Goal: Task Accomplishment & Management: Complete application form

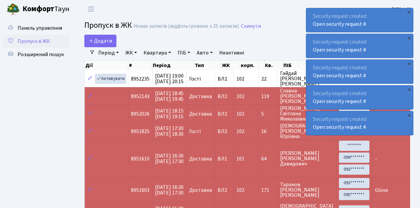
select select "25"
click at [36, 42] on span "Пропуск в ЖК" at bounding box center [34, 41] width 32 height 7
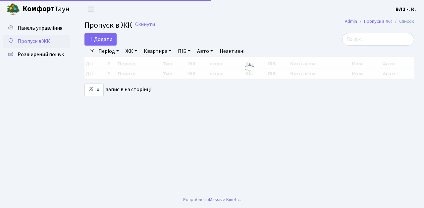
select select "25"
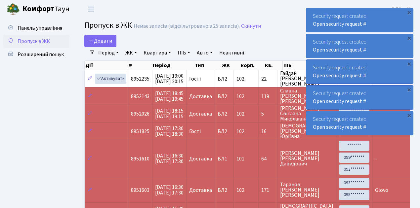
click at [100, 38] on span "Додати" at bounding box center [100, 40] width 23 height 7
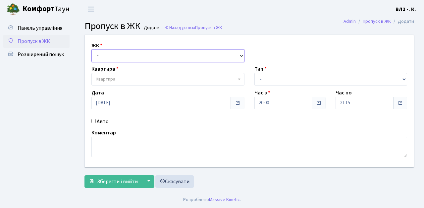
click at [114, 53] on select "- ВЛ1, Ужгородський пров., 4/1 ВЛ2, Голосіївський просп., 76 ВЛ3, пр.Голосіївсь…" at bounding box center [167, 56] width 153 height 13
select select "317"
click at [91, 50] on select "- ВЛ1, Ужгородський пров., 4/1 ВЛ2, Голосіївський просп., 76 ВЛ3, пр.Голосіївсь…" at bounding box center [167, 56] width 153 height 13
select select
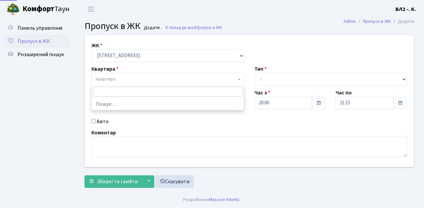
click at [130, 75] on span "Квартира" at bounding box center [167, 79] width 153 height 13
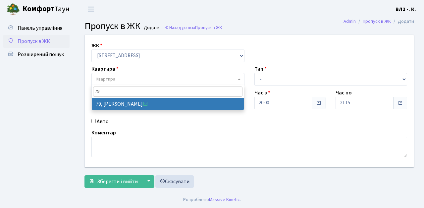
type input "79"
select select "38176"
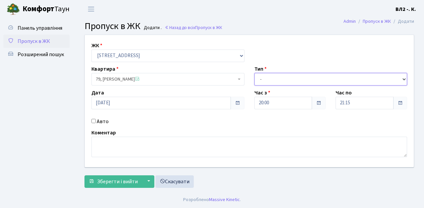
click at [287, 77] on select "- Доставка Таксі Гості Сервіс" at bounding box center [330, 79] width 153 height 13
select select "1"
click at [254, 73] on select "- Доставка Таксі Гості Сервіс" at bounding box center [330, 79] width 153 height 13
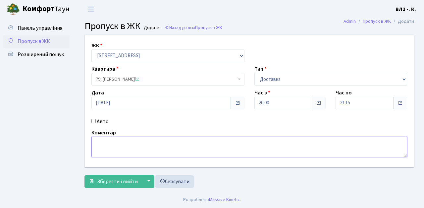
click at [131, 148] on textarea at bounding box center [248, 147] width 315 height 21
type textarea "Glovo"
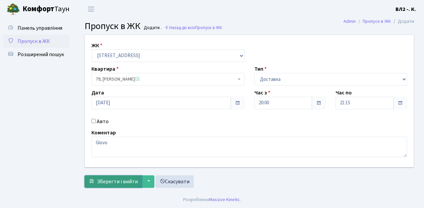
click at [120, 183] on span "Зберегти і вийти" at bounding box center [117, 181] width 41 height 7
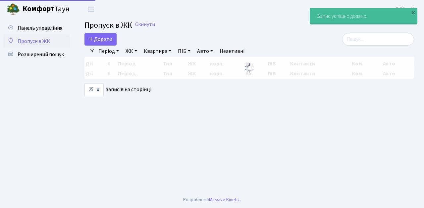
select select "25"
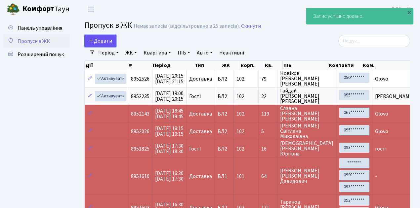
click at [110, 41] on span "Додати" at bounding box center [100, 40] width 23 height 7
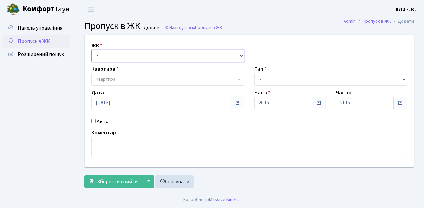
click at [107, 57] on select "- [STREET_ADDRESS][PERSON_NAME]" at bounding box center [167, 56] width 153 height 13
select select "317"
click at [91, 50] on select "- [STREET_ADDRESS][PERSON_NAME]" at bounding box center [167, 56] width 153 height 13
select select
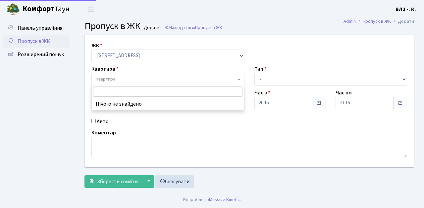
click at [116, 78] on span "Квартира" at bounding box center [166, 79] width 140 height 7
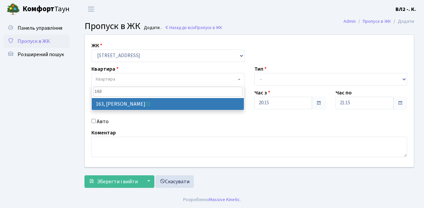
type input "163"
select select "38425"
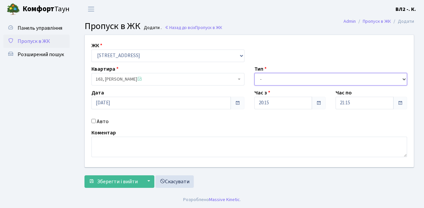
click at [271, 77] on select "- Доставка Таксі Гості Сервіс" at bounding box center [330, 79] width 153 height 13
select select "1"
click at [254, 73] on select "- Доставка Таксі Гості Сервіс" at bounding box center [330, 79] width 153 height 13
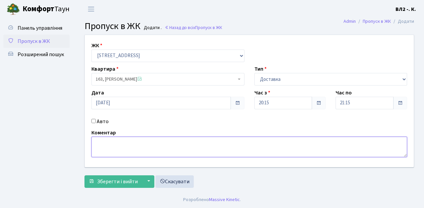
click at [145, 142] on textarea at bounding box center [248, 147] width 315 height 21
type textarea "Glovo"
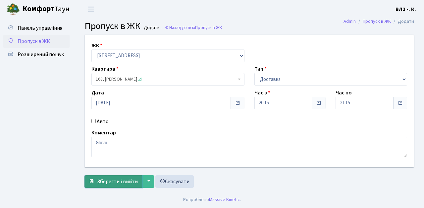
click at [118, 180] on span "Зберегти і вийти" at bounding box center [117, 181] width 41 height 7
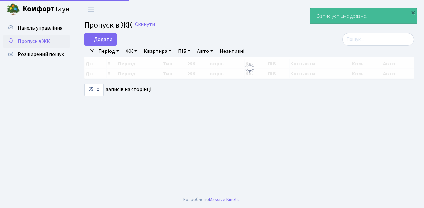
select select "25"
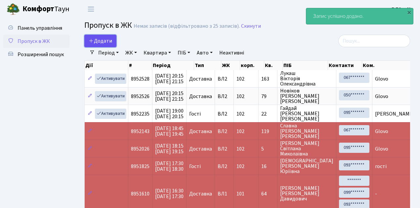
click at [106, 42] on span "Додати" at bounding box center [100, 40] width 23 height 7
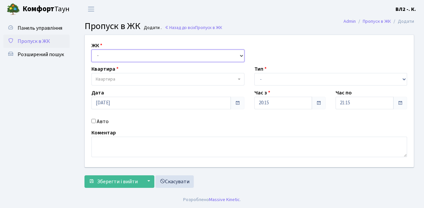
click at [115, 53] on select "- ВЛ1, Ужгородський пров., 4/1 ВЛ2, Голосіївський просп., 76 ВЛ3, пр.Голосіївсь…" at bounding box center [167, 56] width 153 height 13
select select "317"
click at [91, 50] on select "- ВЛ1, Ужгородський пров., 4/1 ВЛ2, Голосіївський просп., 76 ВЛ3, пр.Голосіївсь…" at bounding box center [167, 56] width 153 height 13
select select
click at [109, 79] on span "Квартира" at bounding box center [106, 79] width 20 height 7
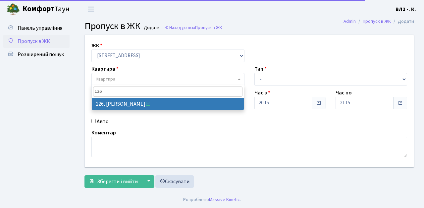
type input "126"
select select "38314"
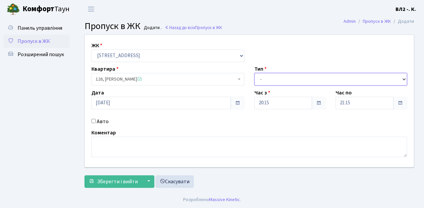
click at [299, 76] on select "- Доставка Таксі Гості Сервіс" at bounding box center [330, 79] width 153 height 13
select select "1"
click at [254, 73] on select "- Доставка Таксі Гості Сервіс" at bounding box center [330, 79] width 153 height 13
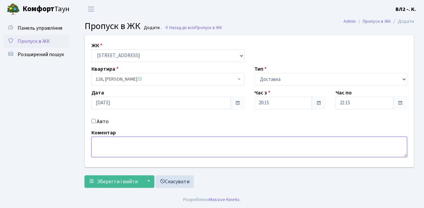
click at [122, 141] on textarea at bounding box center [248, 147] width 315 height 21
type textarea "Glovo"
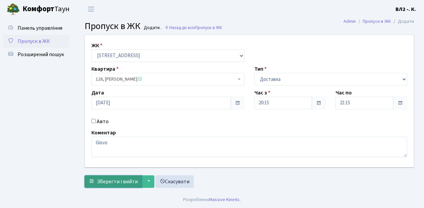
click at [119, 183] on span "Зберегти і вийти" at bounding box center [117, 181] width 41 height 7
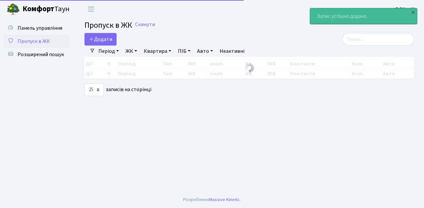
select select "25"
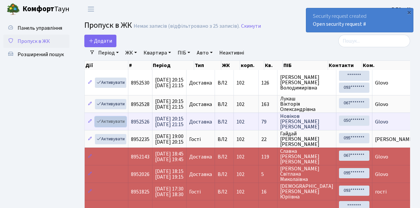
click at [111, 120] on link "Активувати" at bounding box center [110, 122] width 31 height 10
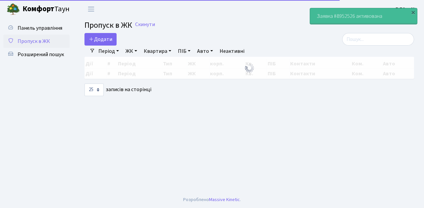
select select "25"
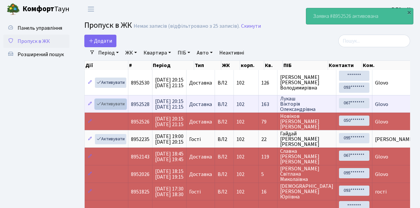
click at [111, 100] on link "Активувати" at bounding box center [110, 104] width 31 height 10
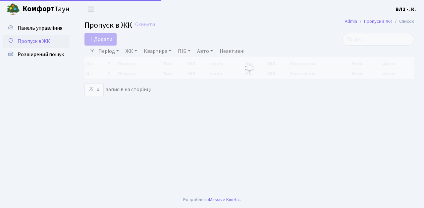
select select "25"
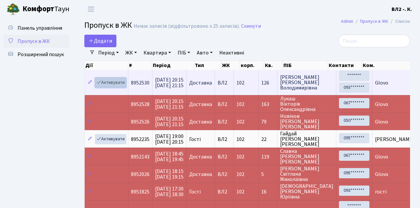
click at [113, 86] on link "Активувати" at bounding box center [110, 83] width 31 height 10
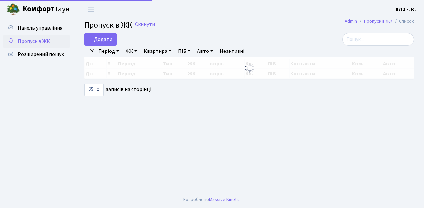
select select "25"
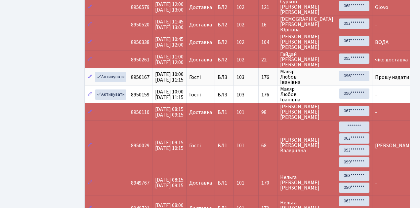
scroll to position [292, 0]
